Goal: Information Seeking & Learning: Learn about a topic

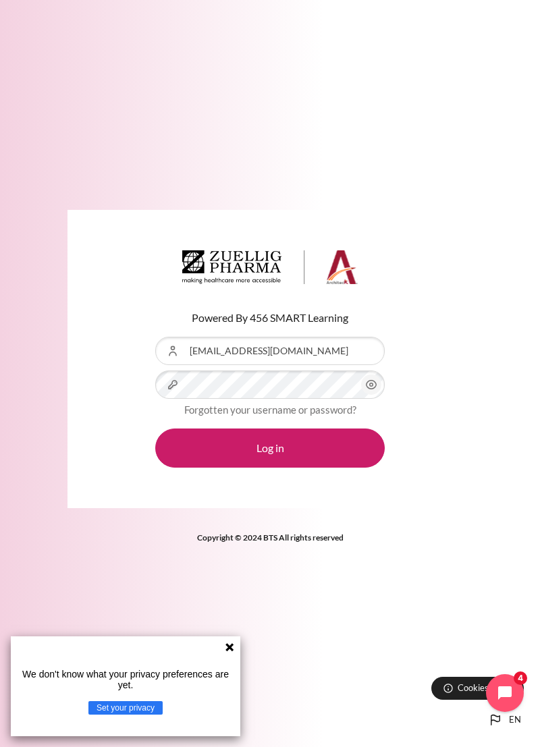
click at [155, 428] on button "Log in" at bounding box center [269, 447] width 229 height 39
click at [322, 467] on button "Log in" at bounding box center [269, 447] width 229 height 39
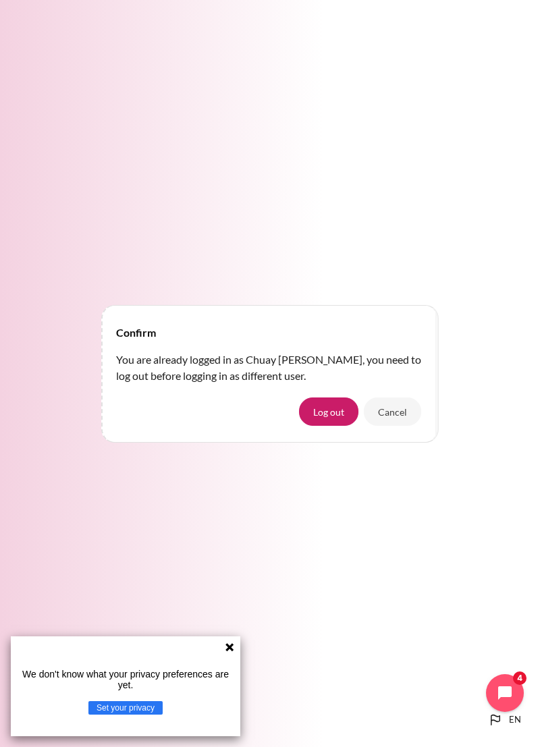
click at [404, 426] on button "Cancel" at bounding box center [392, 411] width 57 height 28
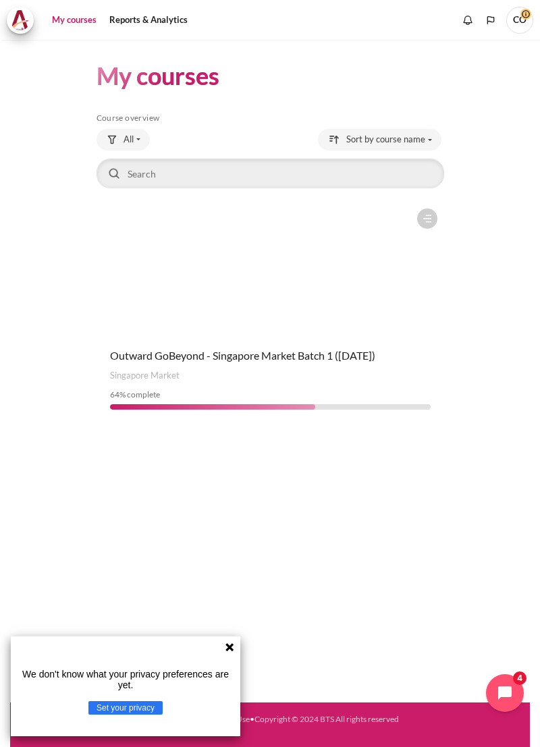
click at [230, 652] on icon at bounding box center [229, 646] width 11 height 11
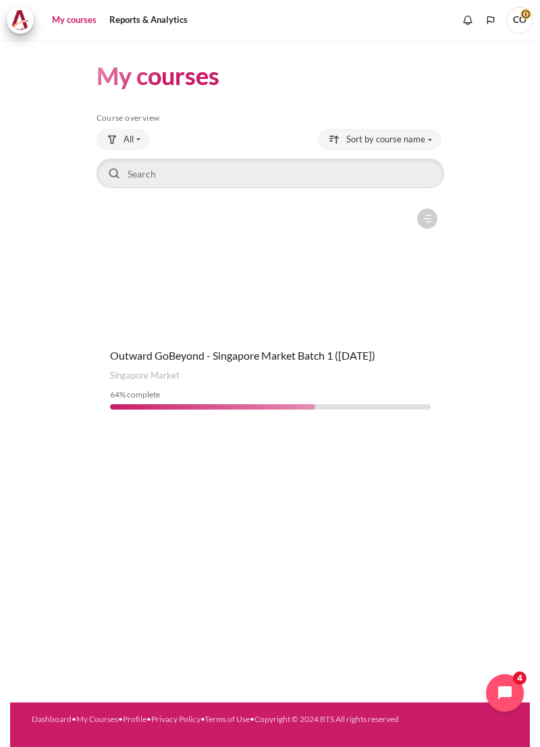
click at [334, 349] on span "Outward GoBeyond - Singapore Market Batch 1 (July 2025)" at bounding box center [242, 355] width 265 height 13
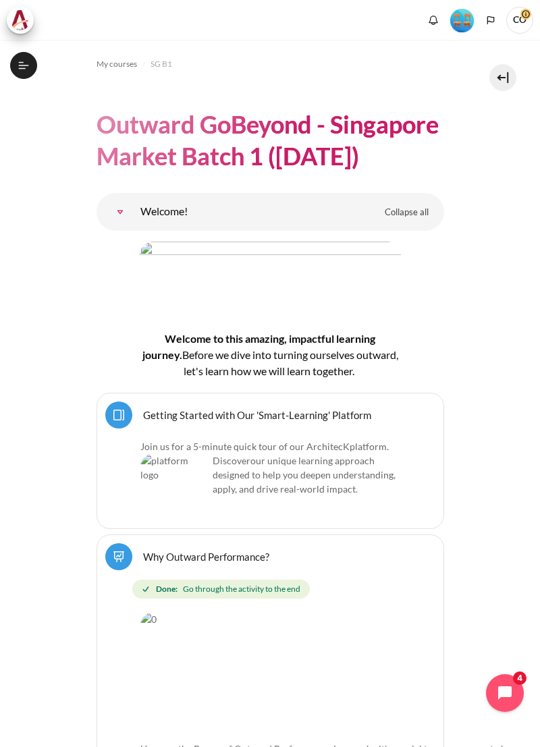
click at [20, 70] on icon at bounding box center [24, 65] width 12 height 12
click at [21, 65] on icon at bounding box center [24, 65] width 10 height 1
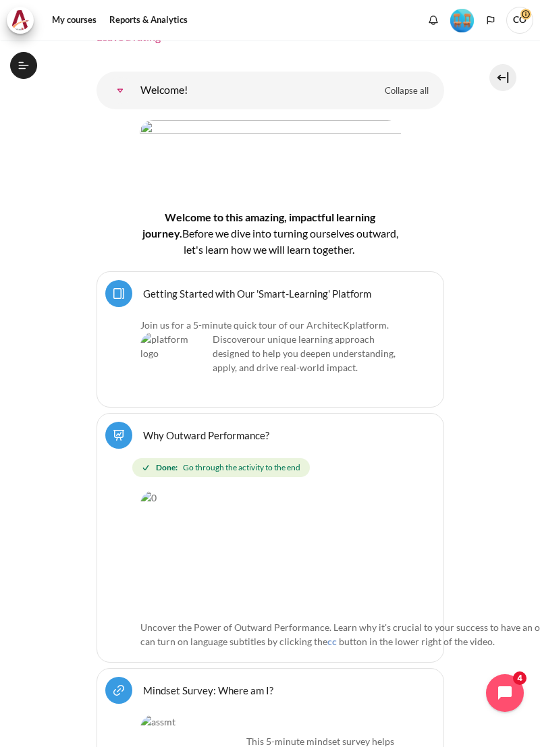
scroll to position [202, 0]
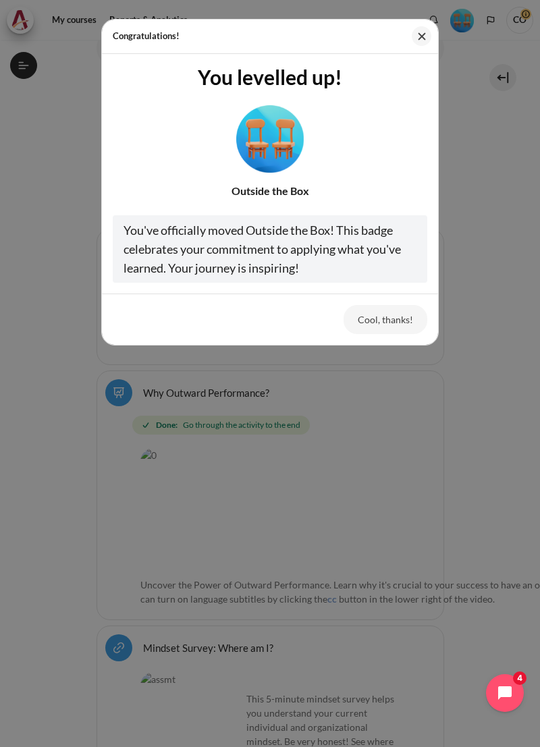
click at [403, 328] on button "Cool, thanks!" at bounding box center [385, 319] width 84 height 28
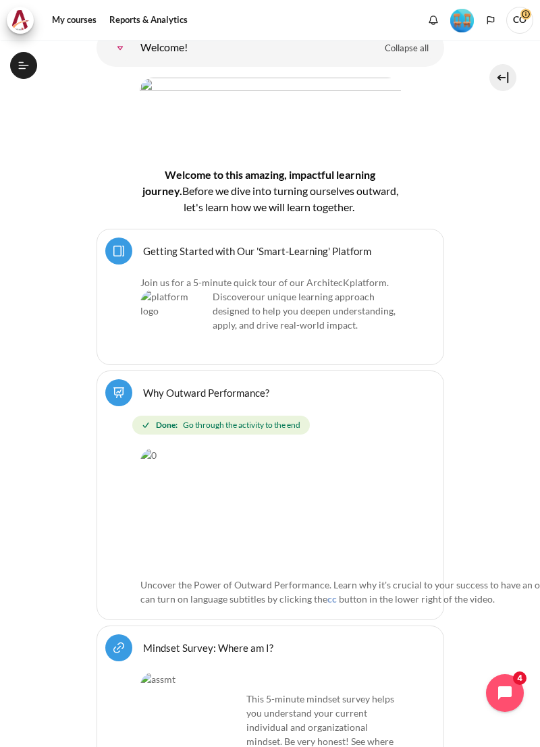
click at [18, 64] on icon at bounding box center [24, 65] width 12 height 12
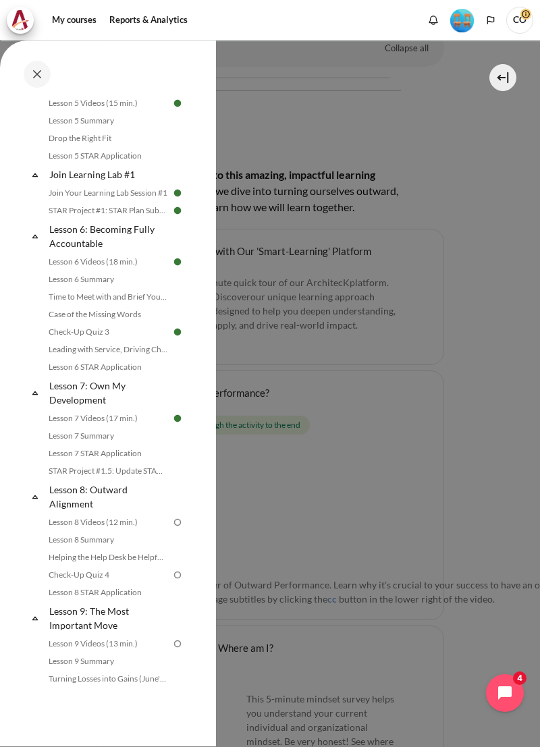
scroll to position [707, 0]
click at [123, 527] on link "Lesson 8 Videos (12 min.)" at bounding box center [108, 522] width 127 height 16
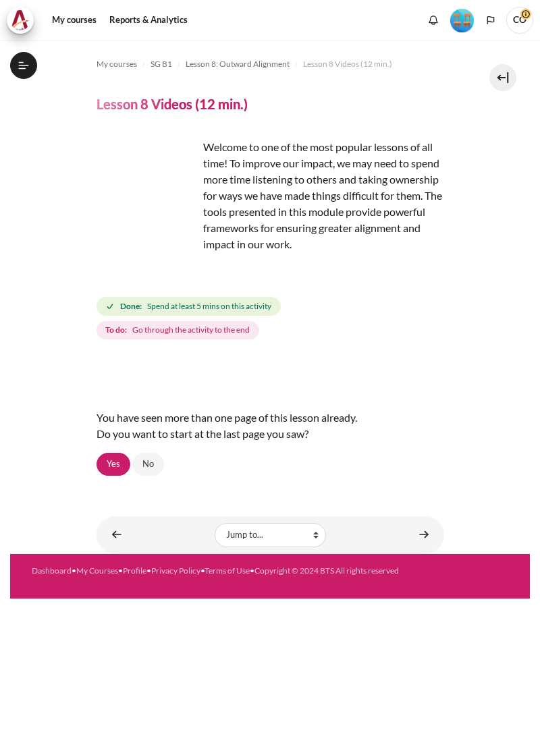
scroll to position [803, 0]
click at [117, 453] on link "Yes" at bounding box center [113, 464] width 34 height 23
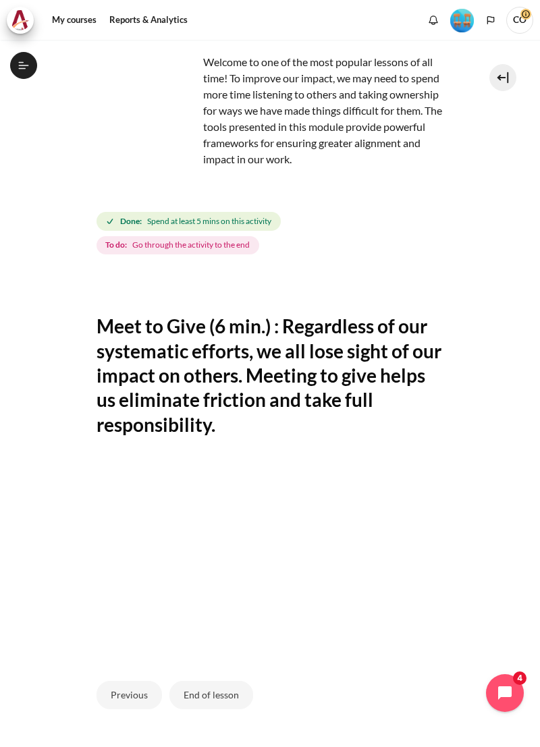
scroll to position [119, 0]
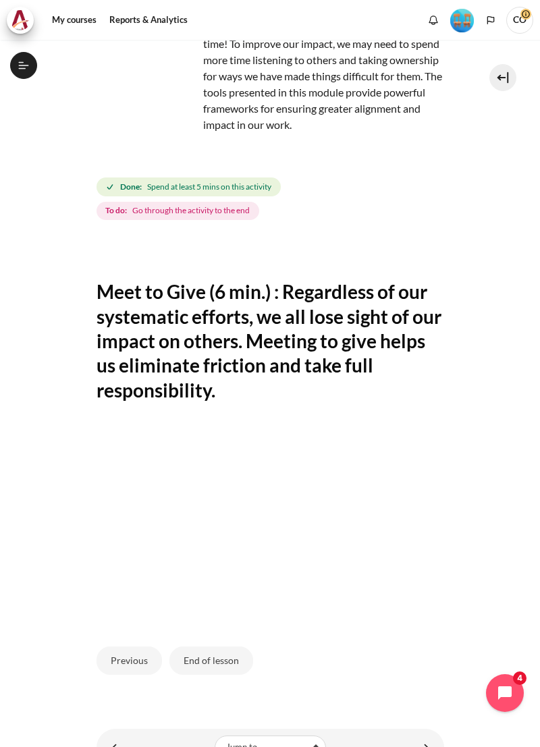
click at [536, 125] on div "My courses SG B1 Lesson 8: Outward Alignment Lesson 8 Videos (12 min.) Lesson 8…" at bounding box center [270, 393] width 540 height 707
